Goal: Information Seeking & Learning: Learn about a topic

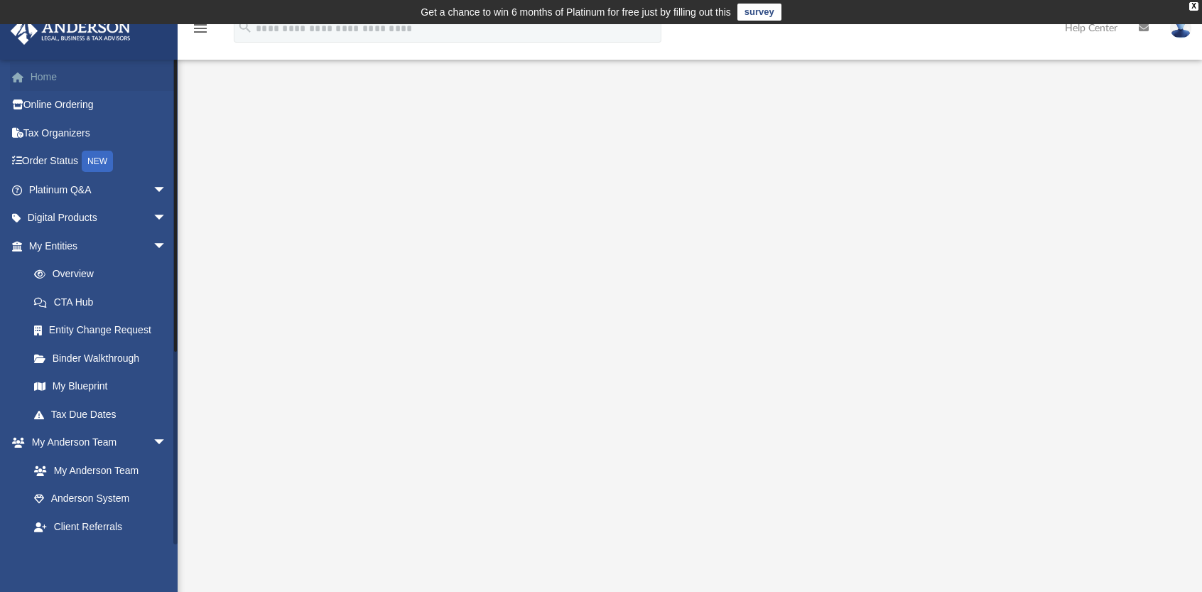
drag, startPoint x: 39, startPoint y: 78, endPoint x: 40, endPoint y: 97, distance: 18.5
click at [38, 79] on link "Home" at bounding box center [99, 76] width 178 height 28
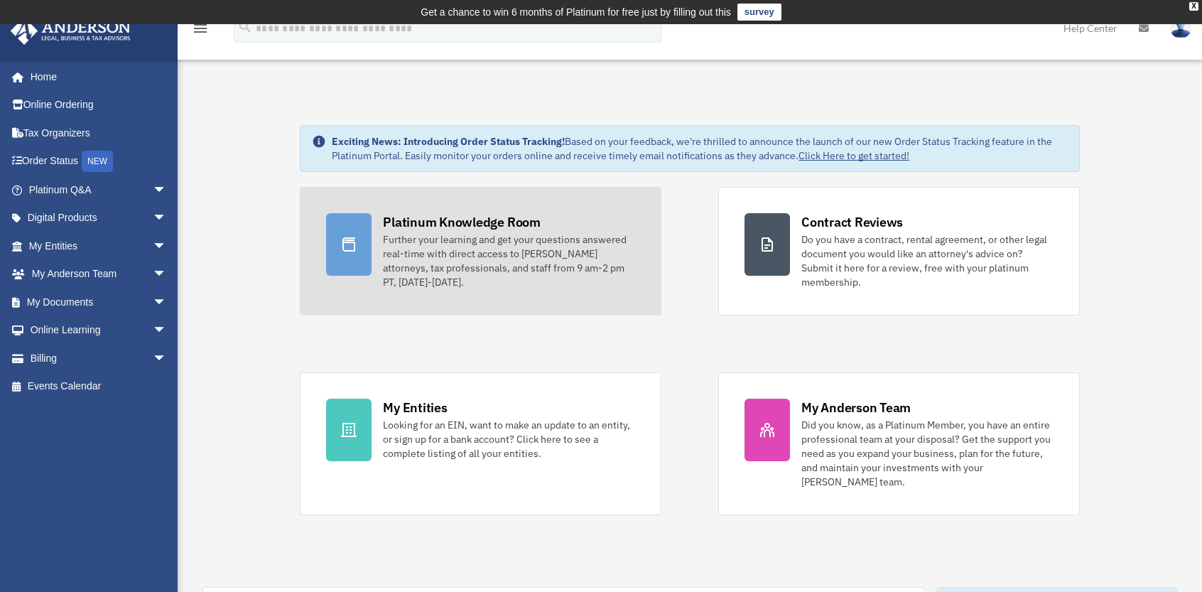
click at [443, 232] on div "Further your learning and get your questions answered real-time with direct acc…" at bounding box center [509, 260] width 252 height 57
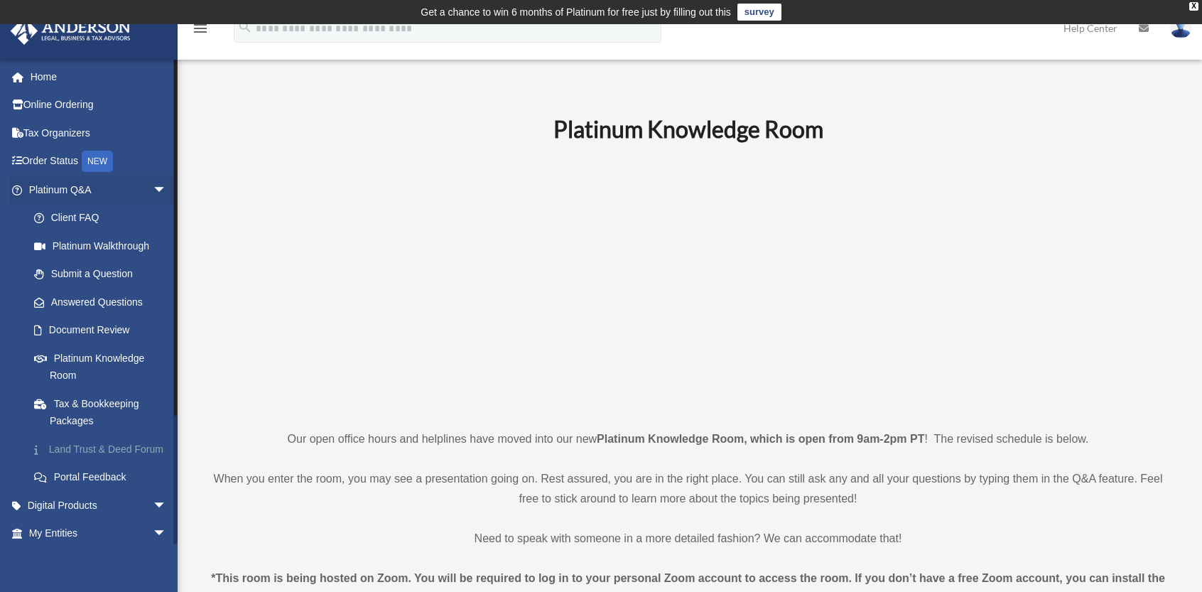
click at [82, 448] on link "Land Trust & Deed Forum" at bounding box center [104, 449] width 168 height 28
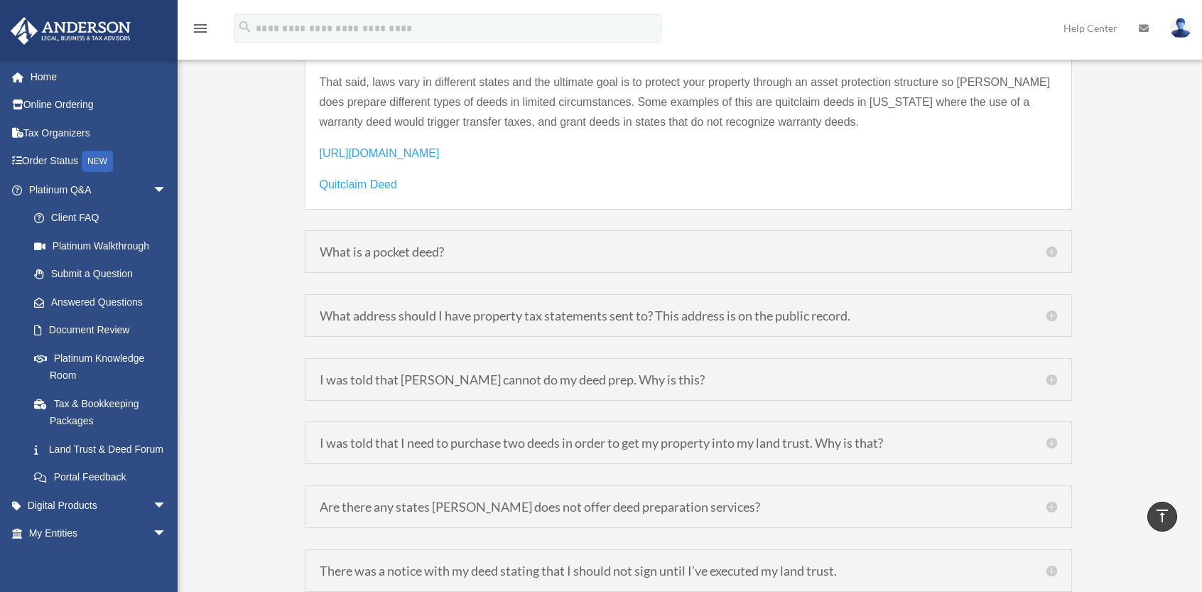
scroll to position [2273, 0]
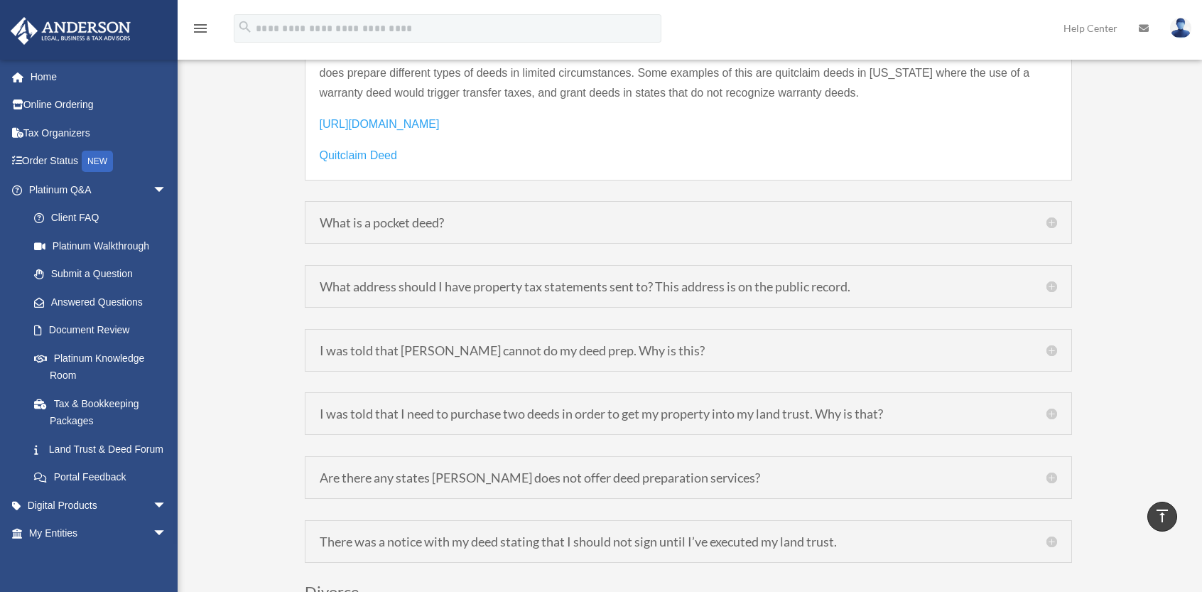
click at [1050, 280] on h5 "What address should I have property tax statements sent to? This address is on …" at bounding box center [688, 286] width 737 height 13
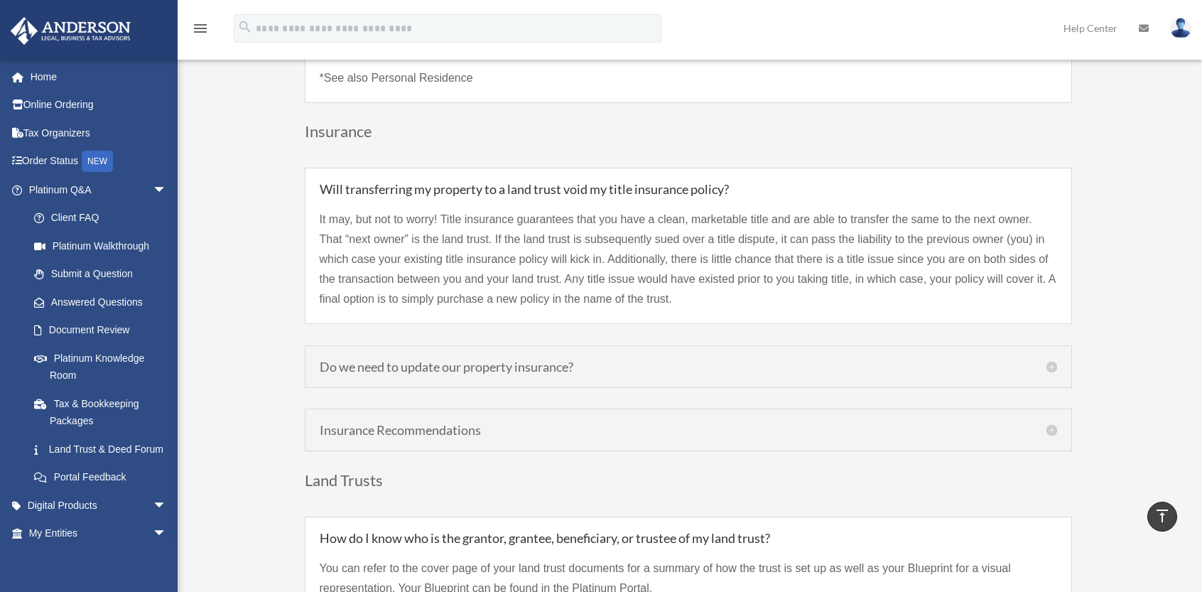
scroll to position [3215, 0]
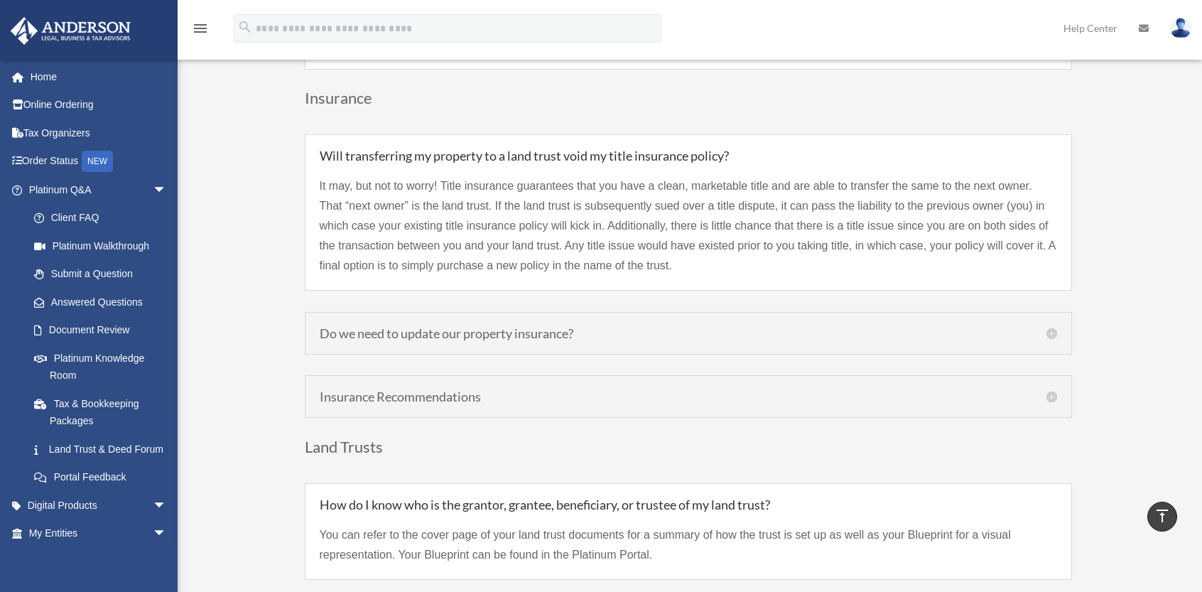
click at [503, 327] on h5 "Do we need to update our property insurance?" at bounding box center [688, 333] width 737 height 13
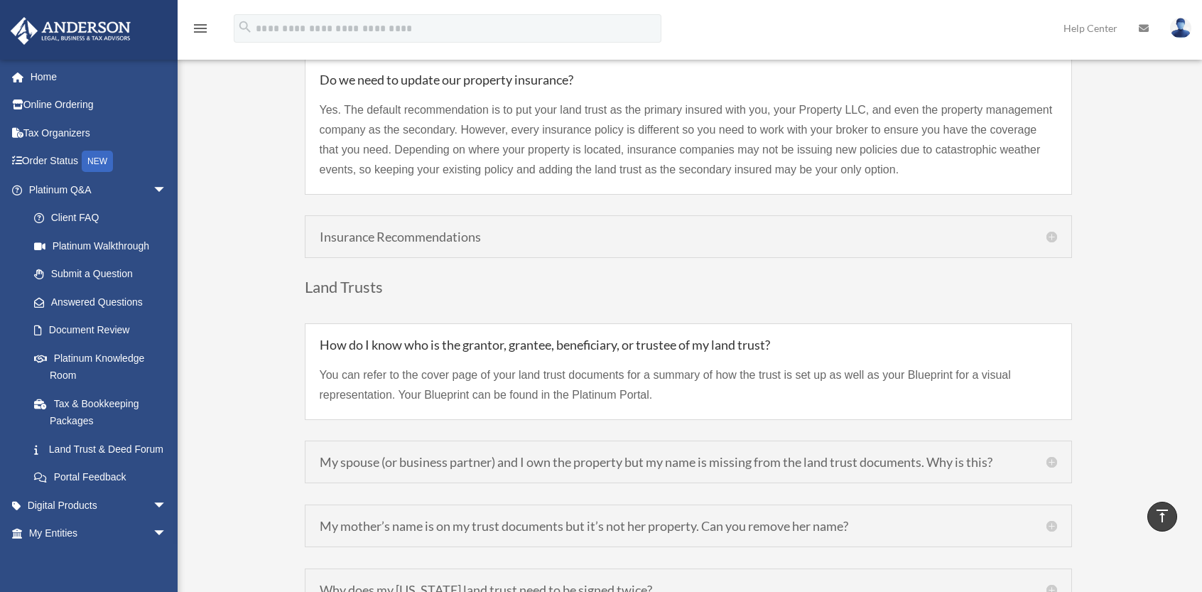
scroll to position [3357, 0]
click at [496, 228] on h5 "Insurance Recommendations" at bounding box center [688, 234] width 737 height 13
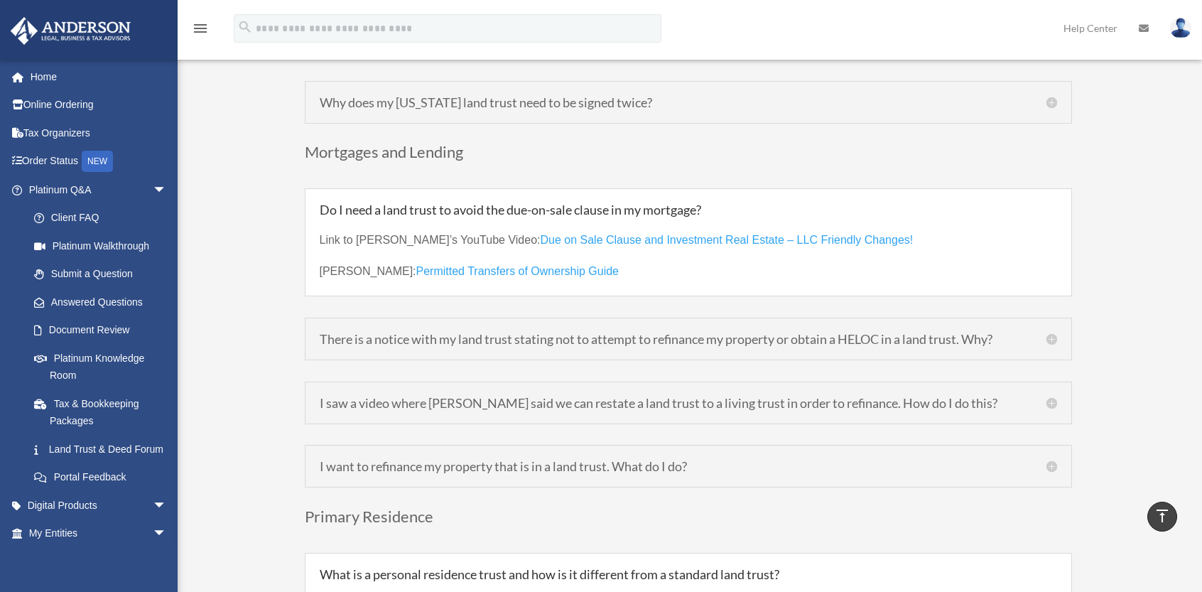
scroll to position [3854, 0]
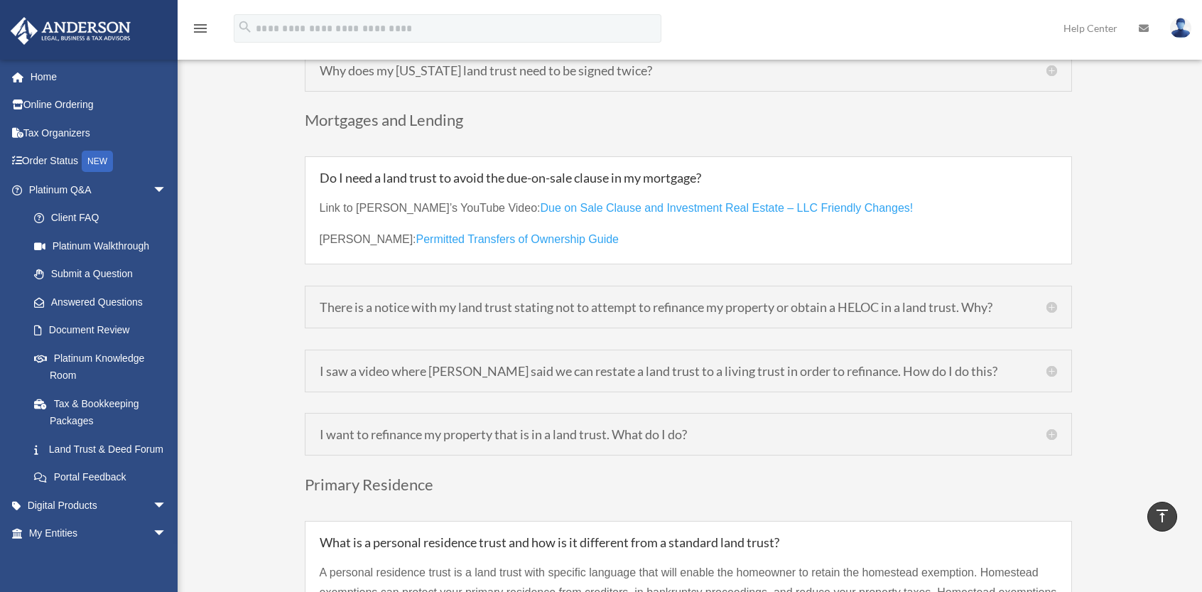
click at [683, 300] on h5 "There is a notice with my land trust stating not to attempt to refinance my pro…" at bounding box center [688, 306] width 737 height 13
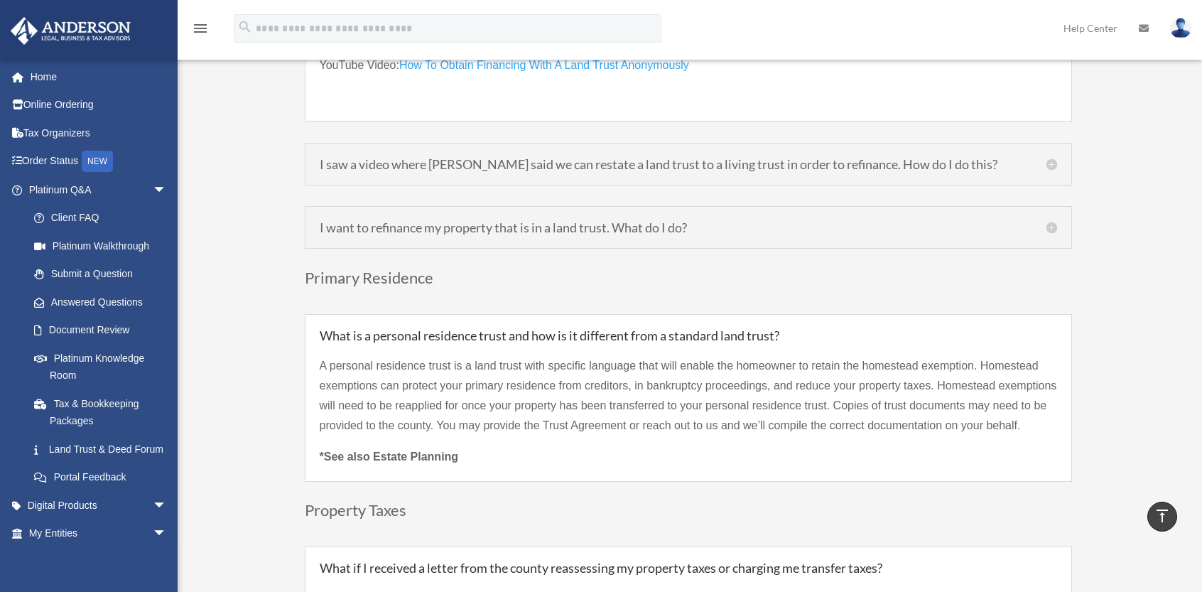
scroll to position [4209, 0]
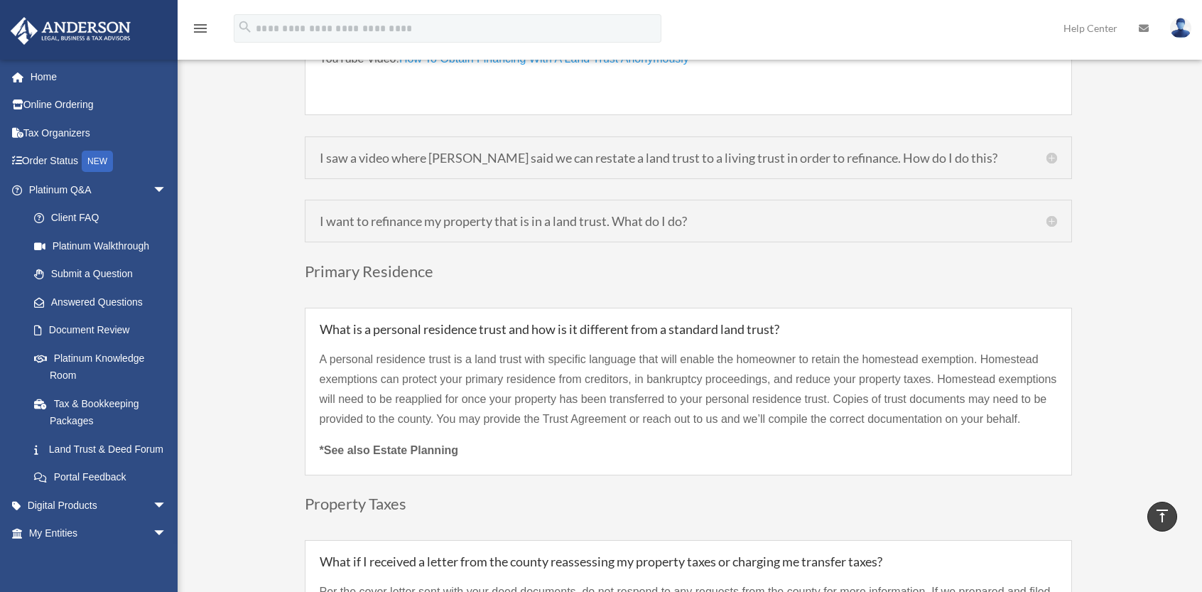
click at [652, 214] on h5 "I want to refinance my property that is in a land trust. What do I do?" at bounding box center [688, 220] width 737 height 13
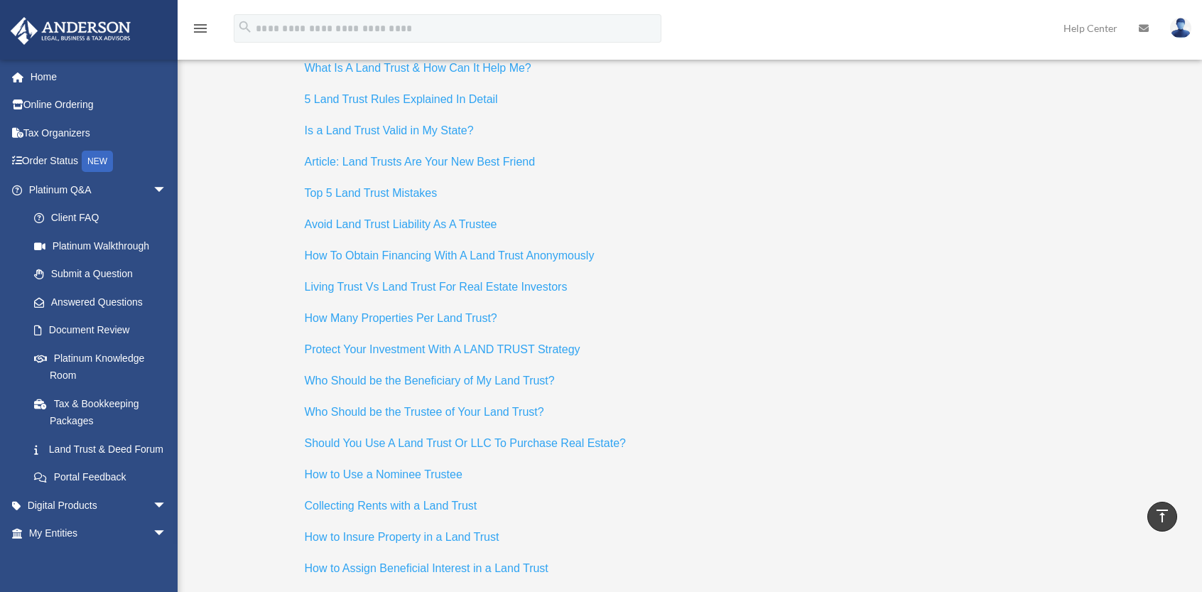
scroll to position [6010, 0]
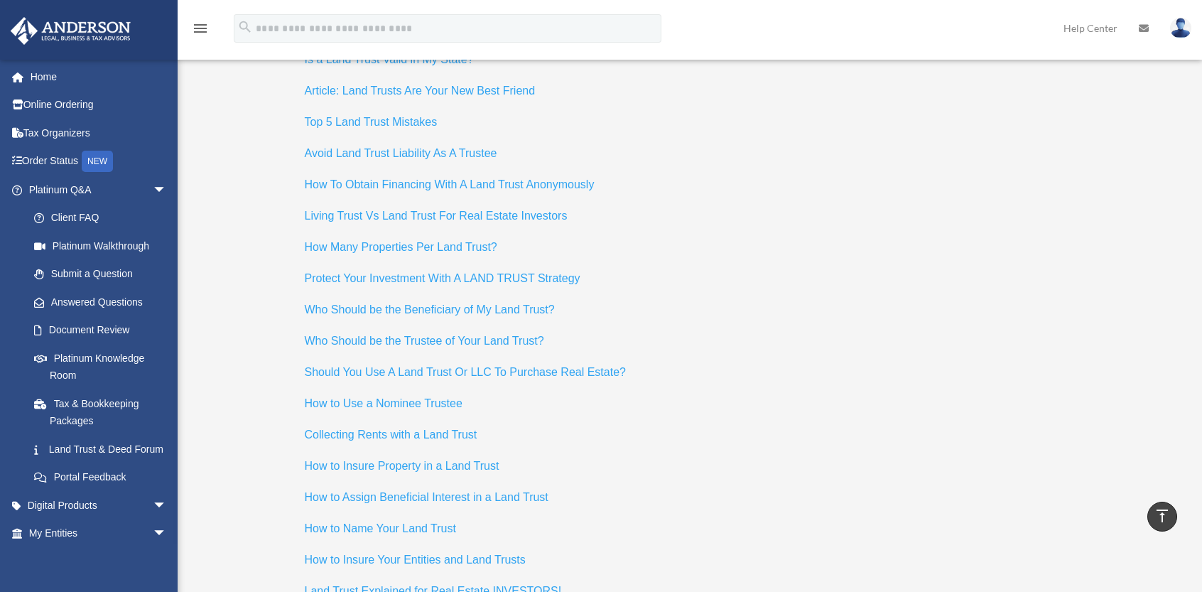
click at [539, 366] on span "Should You Use A Land Trust Or LLC To Purchase Real Estate?" at bounding box center [465, 372] width 321 height 12
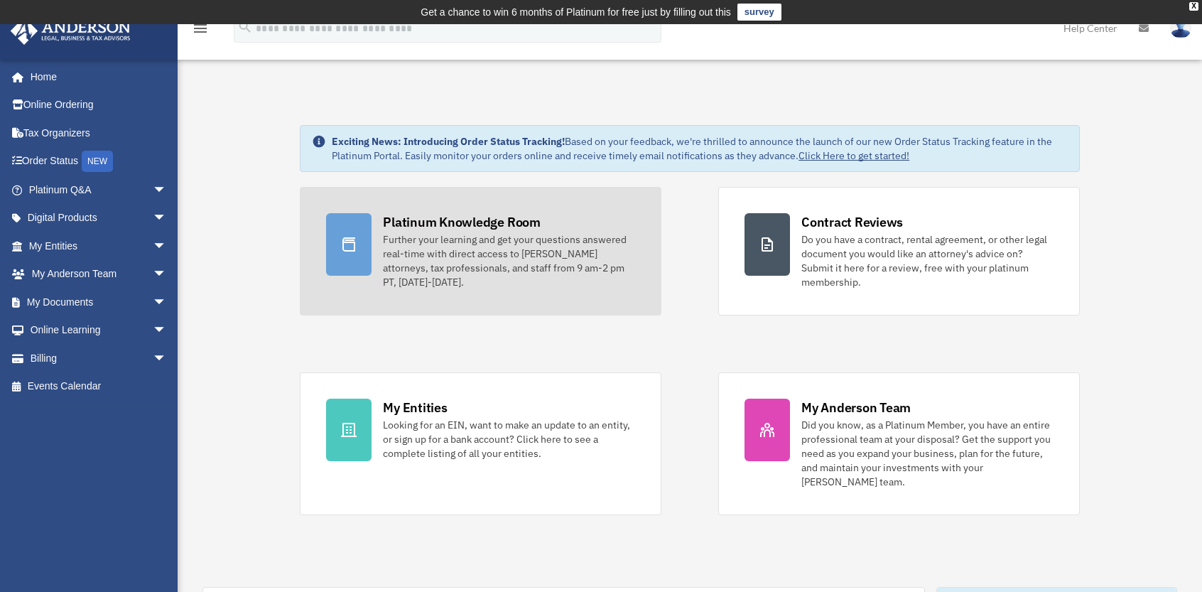
click at [476, 239] on div "Further your learning and get your questions answered real-time with direct acc…" at bounding box center [509, 260] width 252 height 57
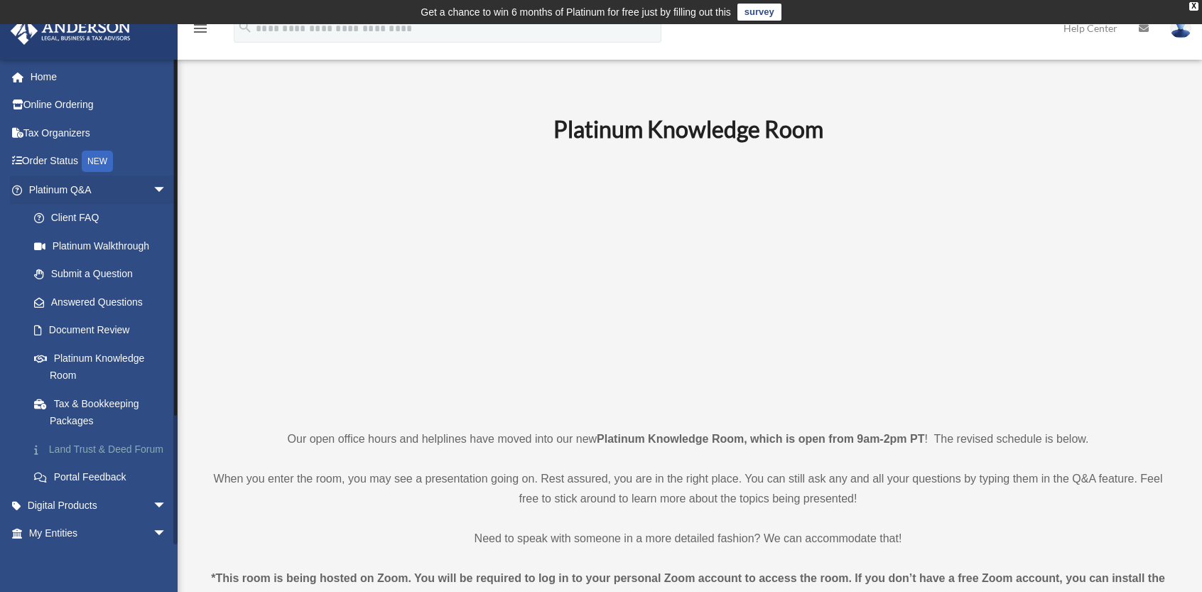
click at [94, 451] on link "Land Trust & Deed Forum" at bounding box center [104, 449] width 168 height 28
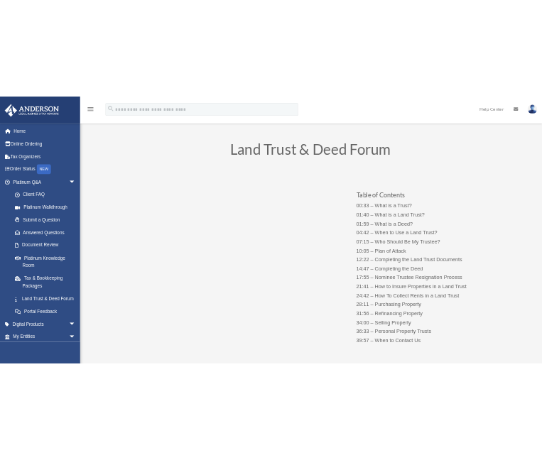
scroll to position [71, 0]
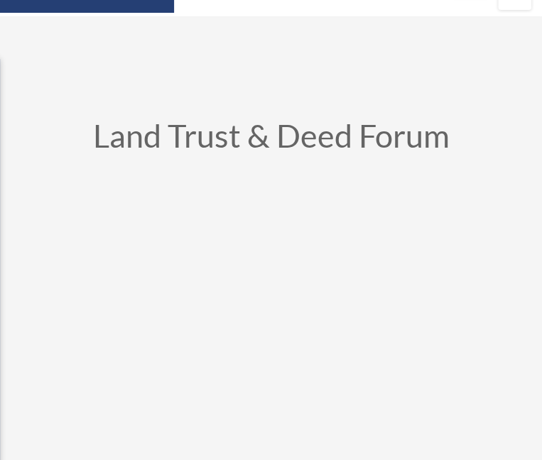
drag, startPoint x: 513, startPoint y: 127, endPoint x: 409, endPoint y: 116, distance: 104.2
click at [409, 120] on h1 "Land Trust & Deed Forum" at bounding box center [271, 139] width 521 height 39
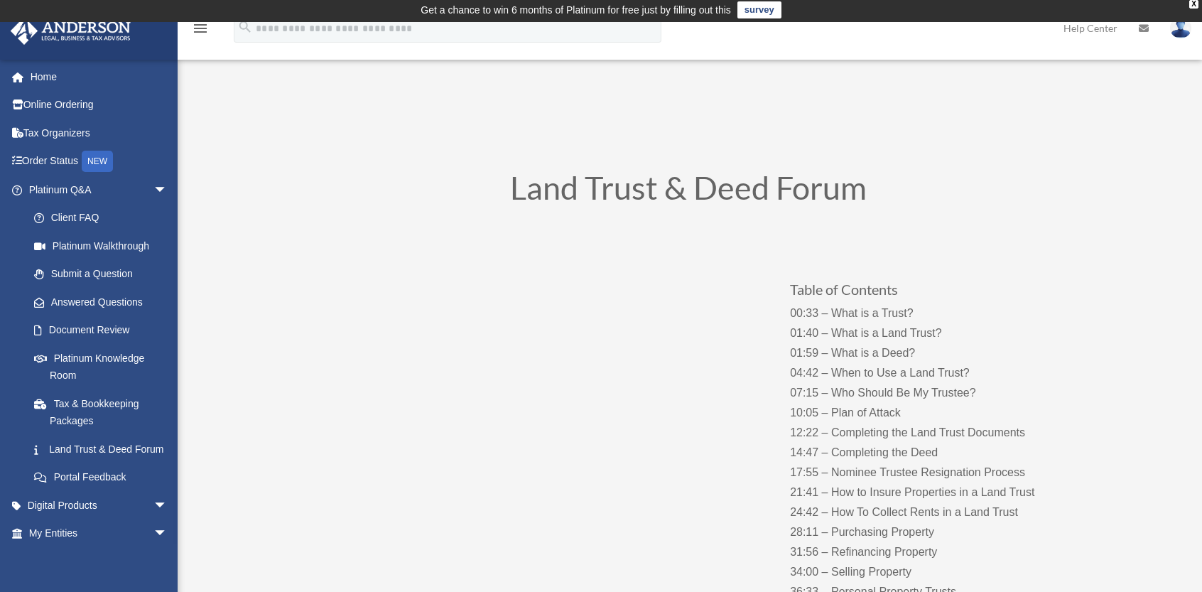
scroll to position [0, 0]
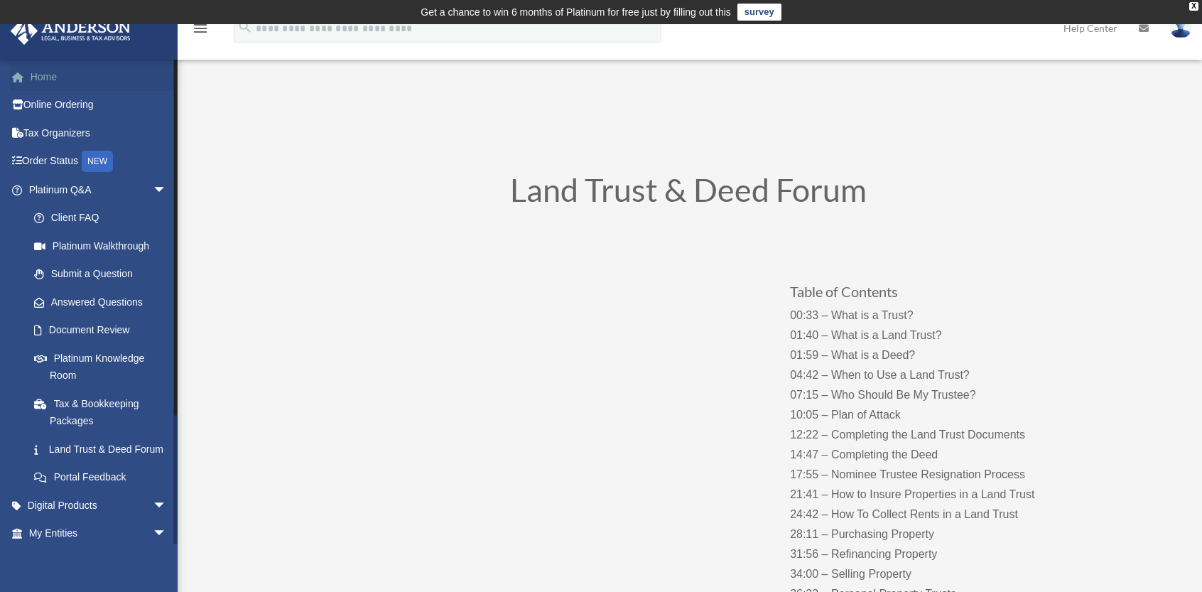
click at [45, 76] on link "Home" at bounding box center [99, 76] width 178 height 28
